Goal: Information Seeking & Learning: Learn about a topic

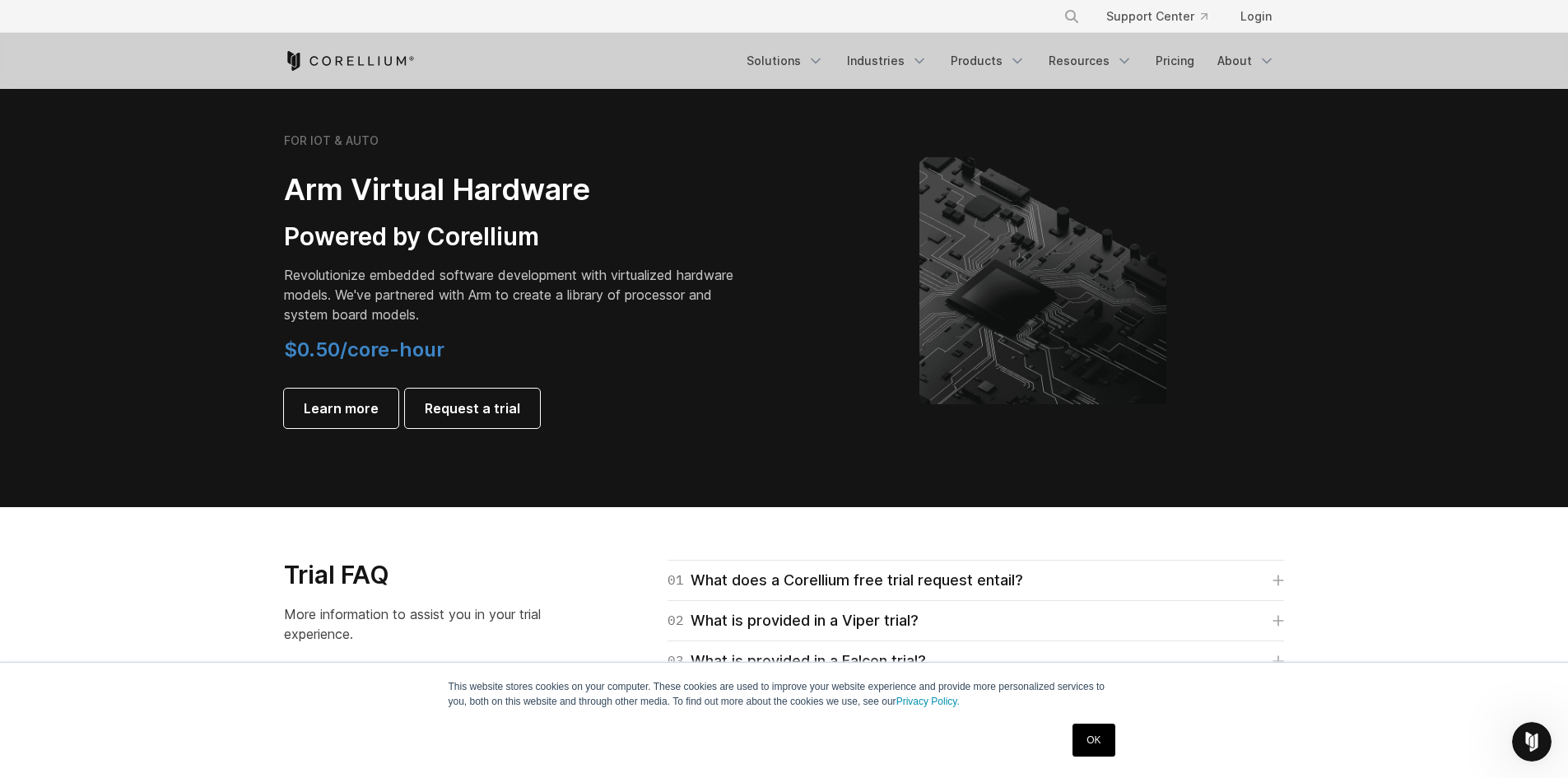
scroll to position [1892, 0]
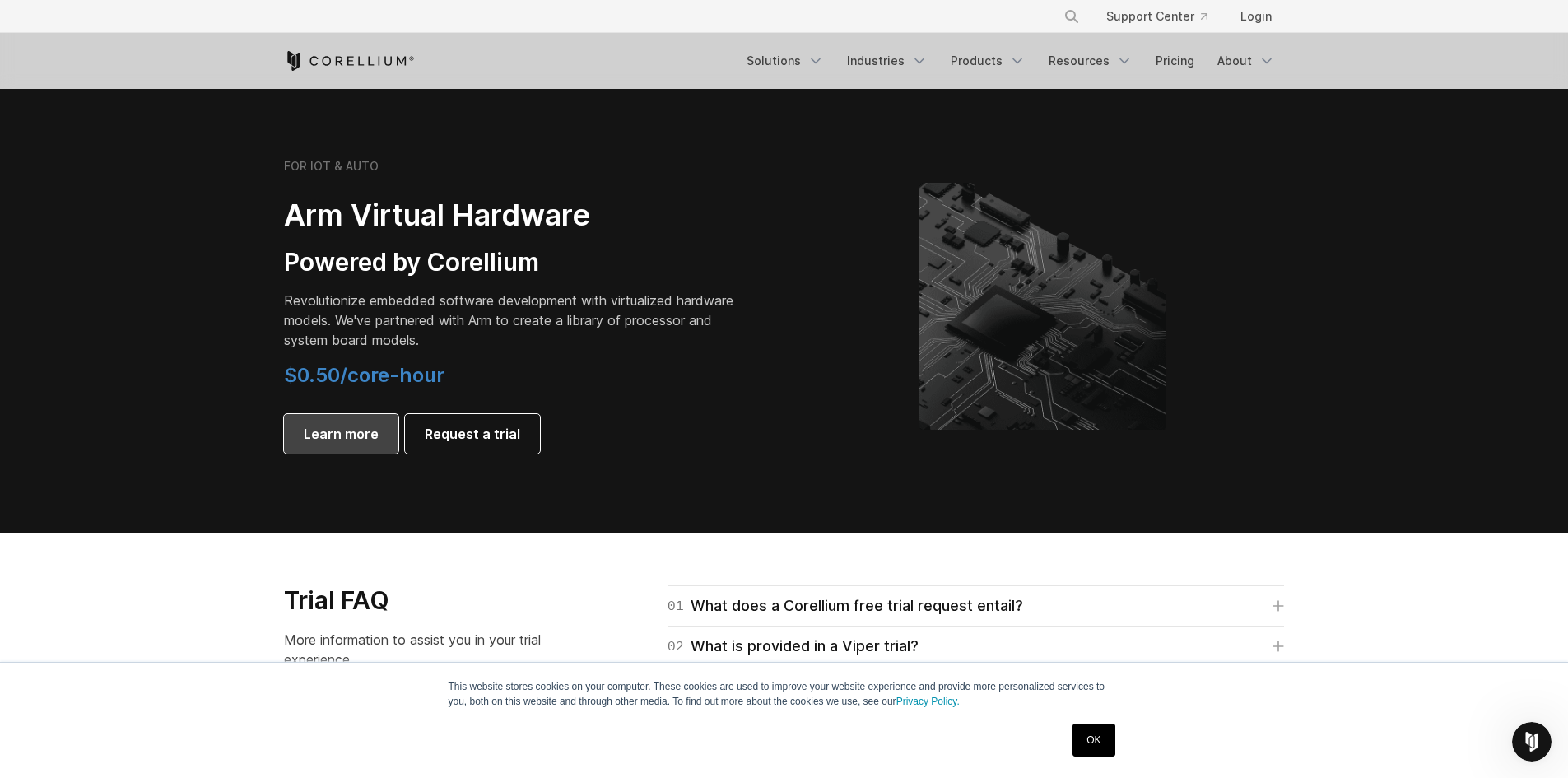
click at [325, 437] on span "Learn more" at bounding box center [341, 434] width 74 height 20
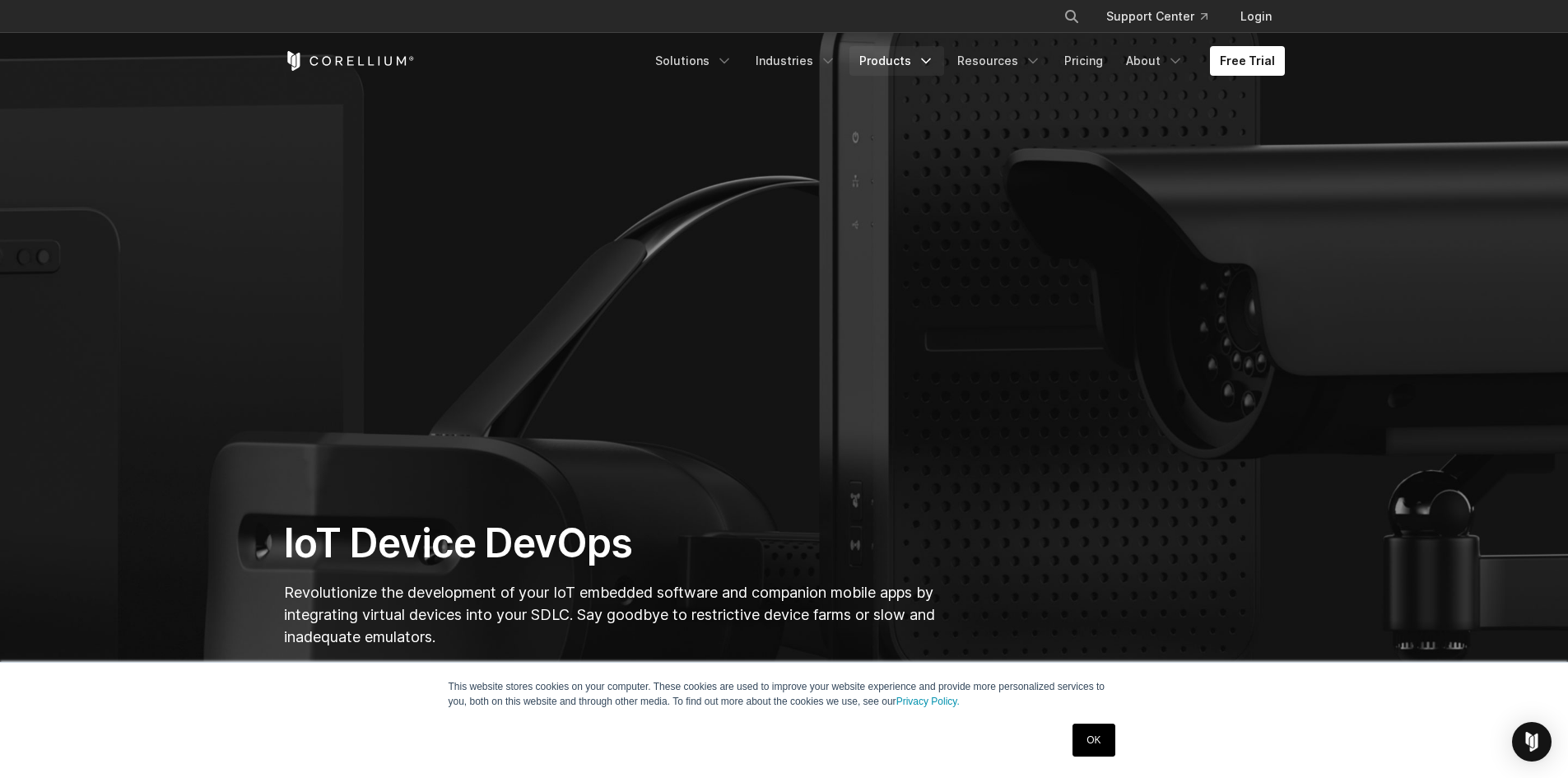
click at [892, 60] on link "Products" at bounding box center [897, 61] width 95 height 30
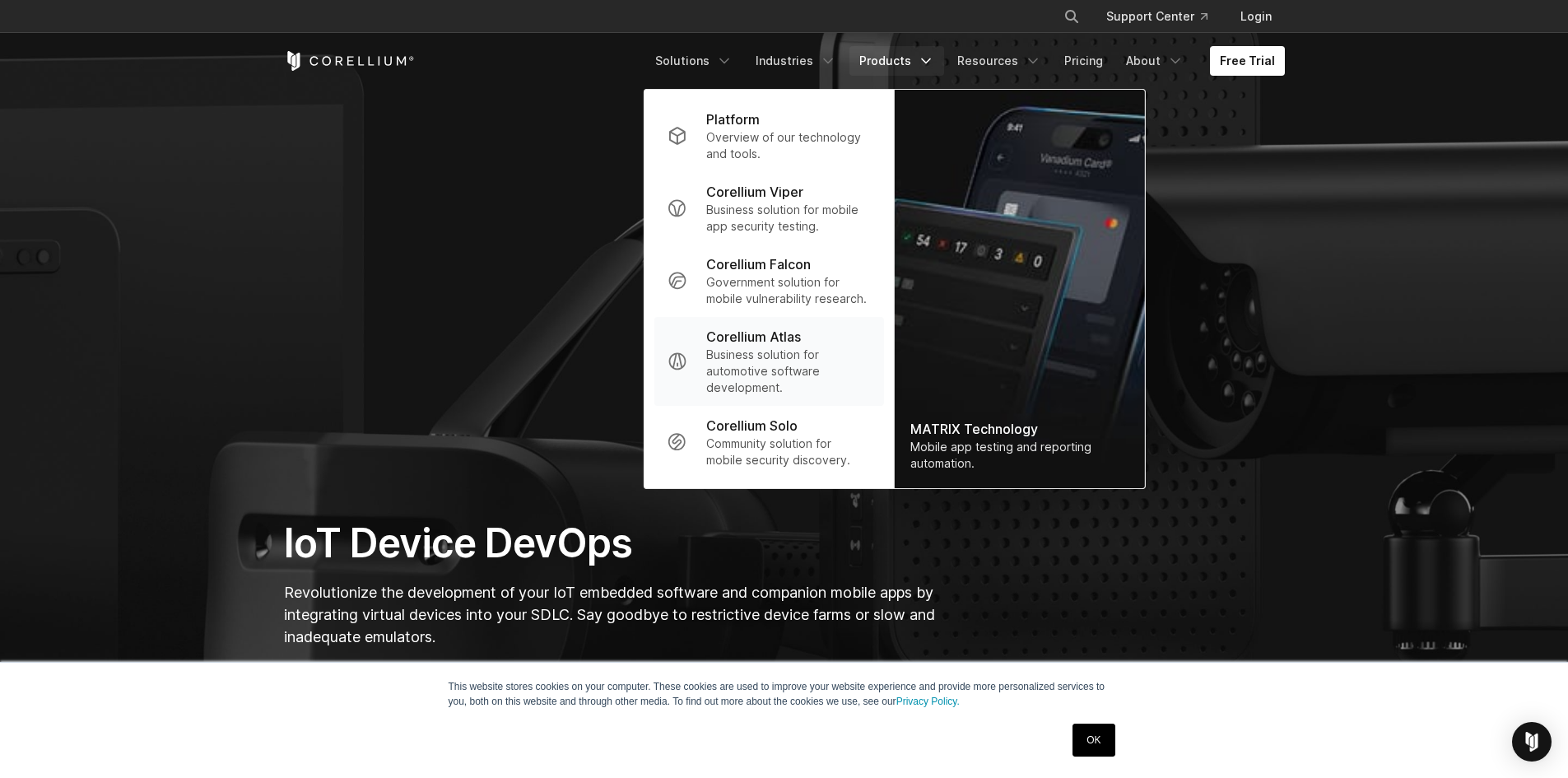
click at [753, 348] on p "Business solution for automotive software development." at bounding box center [788, 371] width 164 height 49
